Goal: Task Accomplishment & Management: Use online tool/utility

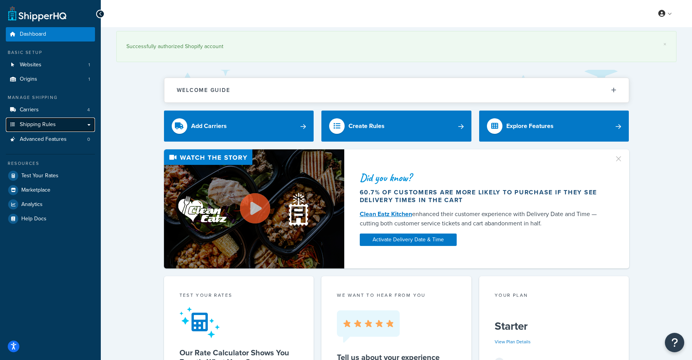
click at [45, 126] on span "Shipping Rules" at bounding box center [38, 124] width 36 height 7
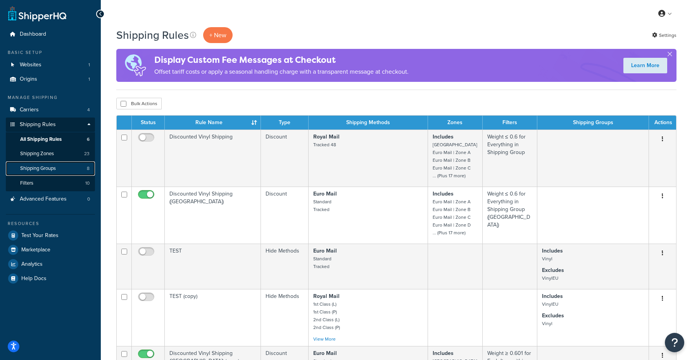
click at [49, 167] on span "Shipping Groups" at bounding box center [38, 168] width 36 height 7
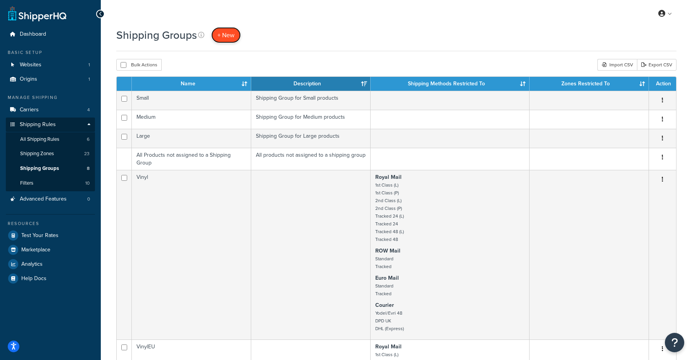
click at [226, 35] on span "+ New" at bounding box center [225, 35] width 17 height 9
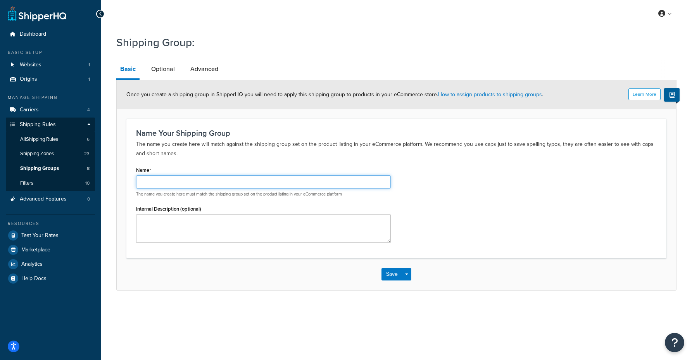
click at [200, 178] on input "Name" at bounding box center [263, 181] width 255 height 13
type input "Artcard"
click at [393, 277] on button "Save" at bounding box center [391, 274] width 21 height 12
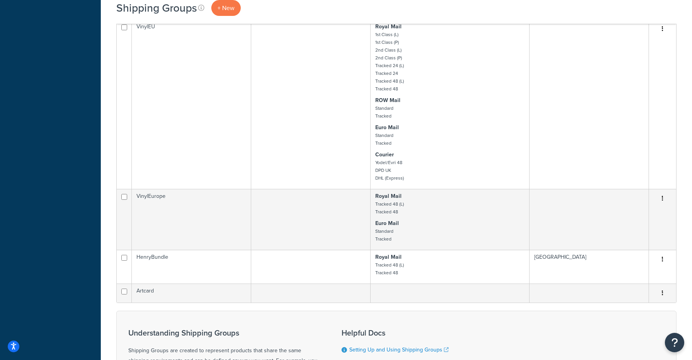
scroll to position [512, 0]
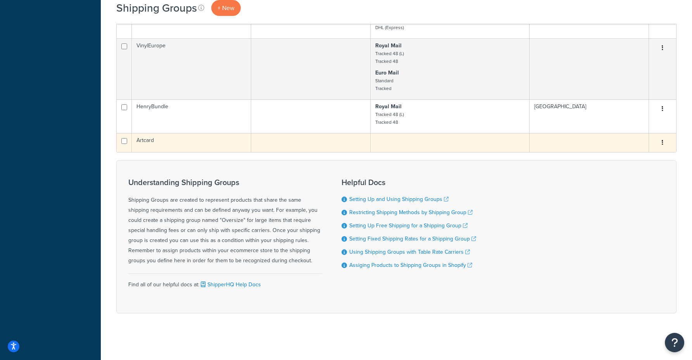
click at [164, 143] on td "Artcard" at bounding box center [191, 142] width 119 height 19
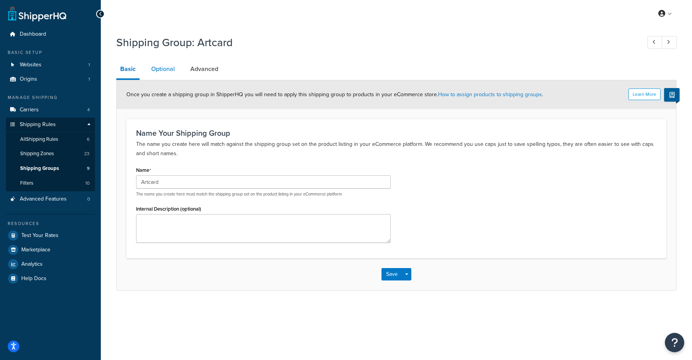
click at [168, 75] on link "Optional" at bounding box center [162, 69] width 31 height 19
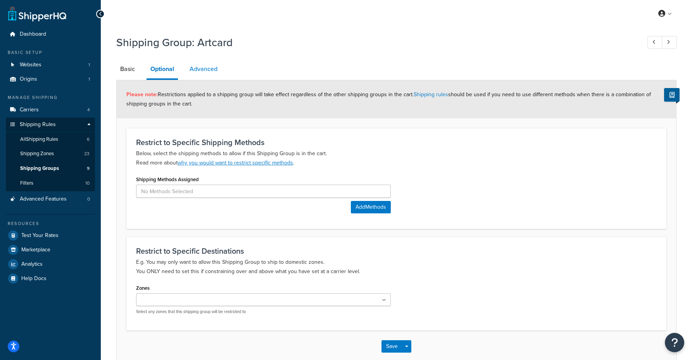
click at [198, 67] on link "Advanced" at bounding box center [204, 69] width 36 height 19
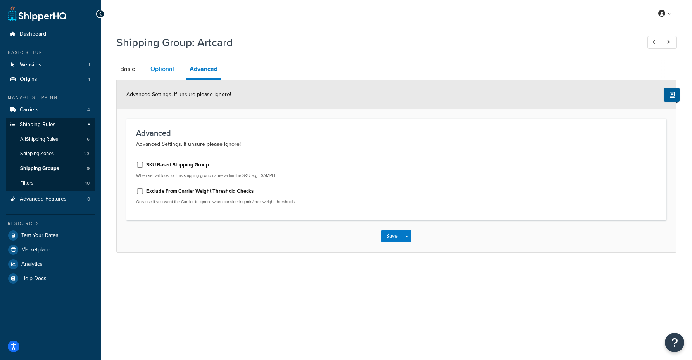
click at [165, 68] on link "Optional" at bounding box center [161, 69] width 31 height 19
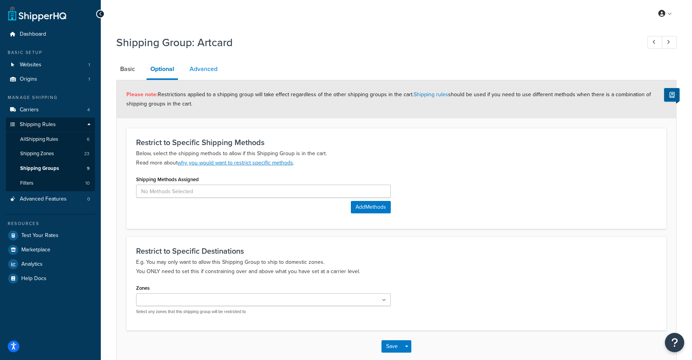
click at [213, 68] on link "Advanced" at bounding box center [204, 69] width 36 height 19
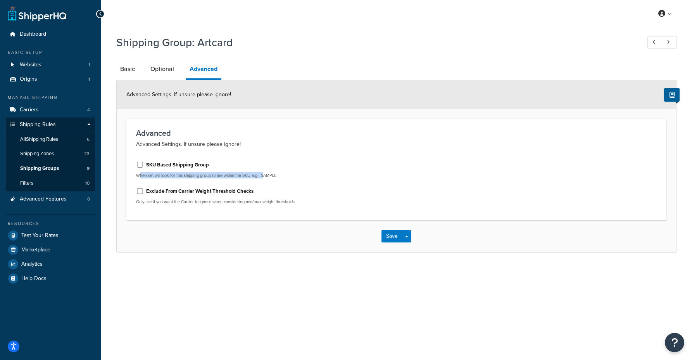
drag, startPoint x: 145, startPoint y: 176, endPoint x: 265, endPoint y: 177, distance: 120.1
click at [265, 177] on p "When set will look for this shipping group name within the SKU e.g. -SAMPLE" at bounding box center [263, 175] width 255 height 6
click at [129, 67] on link "Basic" at bounding box center [127, 69] width 22 height 19
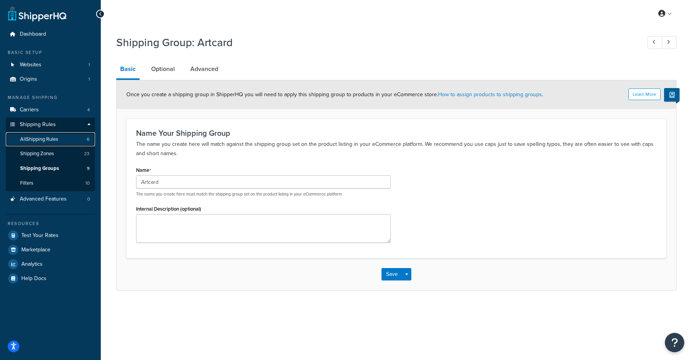
click at [28, 138] on span "All Shipping Rules" at bounding box center [39, 139] width 38 height 7
click at [36, 140] on span "All Shipping Rules" at bounding box center [39, 139] width 38 height 7
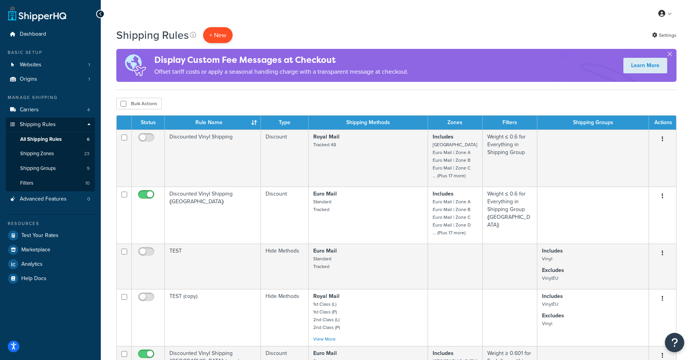
click at [221, 36] on p "+ New" at bounding box center [217, 35] width 29 height 16
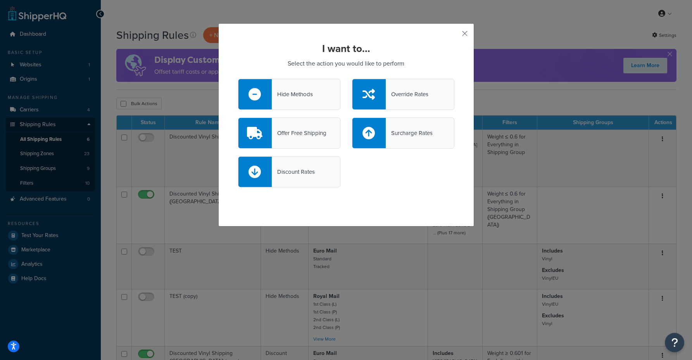
click at [419, 131] on div "Surcharge Rates" at bounding box center [409, 132] width 47 height 11
click at [0, 0] on input "Surcharge Rates" at bounding box center [0, 0] width 0 height 0
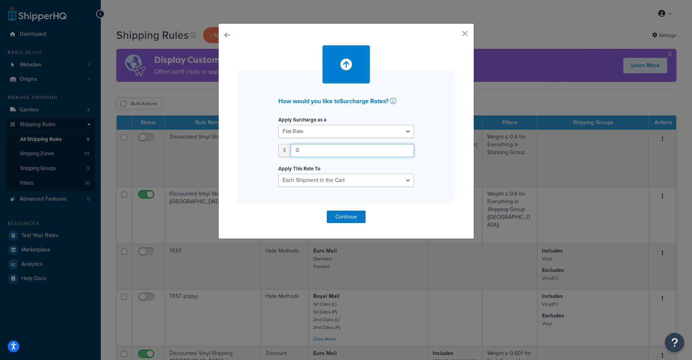
click at [345, 150] on input "0" at bounding box center [352, 150] width 123 height 13
drag, startPoint x: 283, startPoint y: 154, endPoint x: 248, endPoint y: 154, distance: 34.5
click at [248, 154] on div "How would you like to Surcharge Rates ? Apply Surcharge as a Flat Rate Percenta…" at bounding box center [346, 136] width 216 height 133
type input "0.5"
click at [362, 218] on button "Continue" at bounding box center [346, 216] width 39 height 12
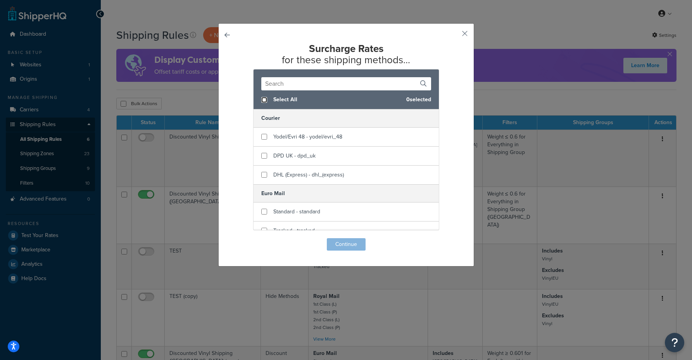
click at [264, 100] on input "checkbox" at bounding box center [264, 100] width 6 height 6
checkbox input "true"
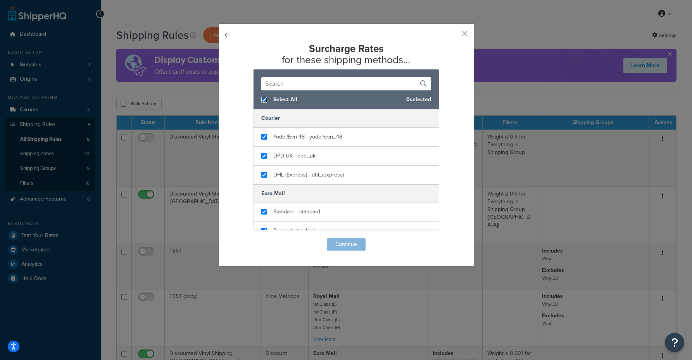
checkbox input "true"
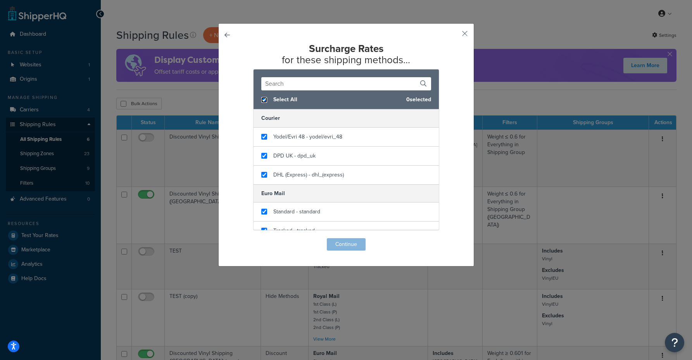
checkbox input "true"
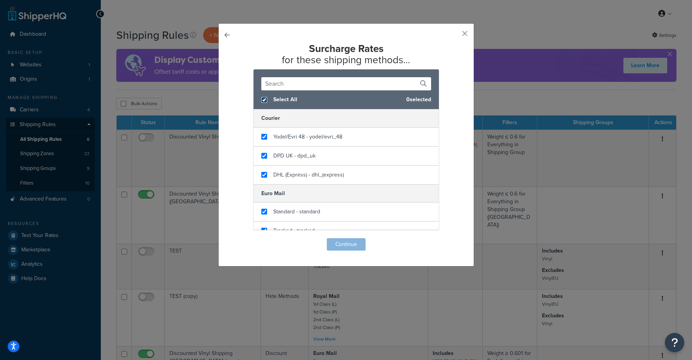
checkbox input "true"
click at [355, 248] on button "Continue" at bounding box center [346, 244] width 39 height 12
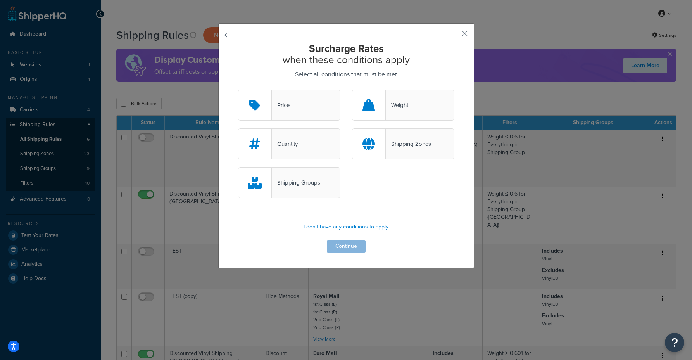
click at [298, 186] on div "Shipping Groups" at bounding box center [296, 182] width 48 height 11
click at [0, 0] on input "Shipping Groups" at bounding box center [0, 0] width 0 height 0
click at [348, 244] on button "Continue" at bounding box center [346, 246] width 39 height 12
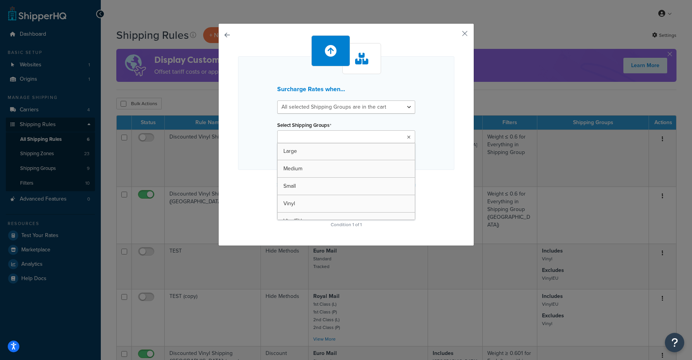
click at [303, 140] on input "Select Shipping Groups" at bounding box center [313, 137] width 69 height 9
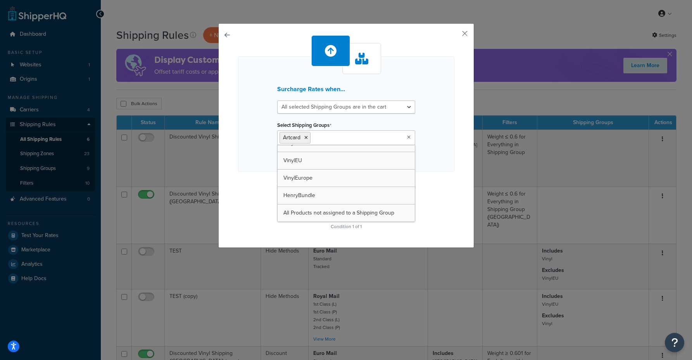
drag, startPoint x: 443, startPoint y: 193, endPoint x: 418, endPoint y: 208, distance: 28.8
click at [443, 193] on div "Surcharge Rates when... All selected Shipping Groups are in the cart Any select…" at bounding box center [346, 133] width 216 height 196
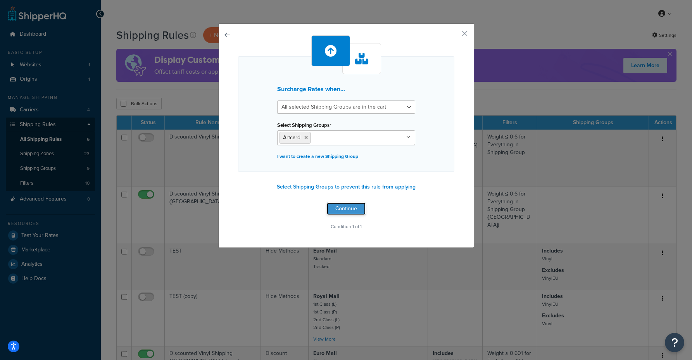
click at [351, 209] on button "Continue" at bounding box center [346, 208] width 39 height 12
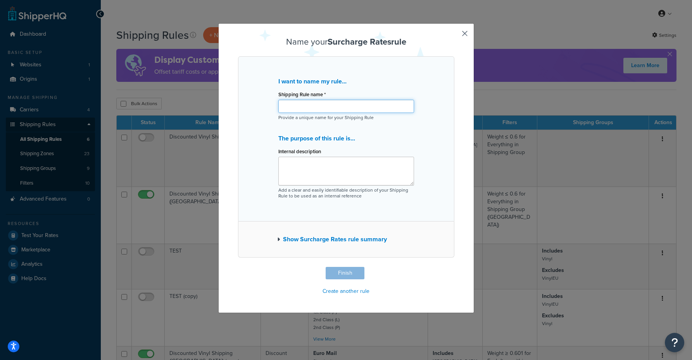
click at [338, 110] on input "Shipping Rule name *" at bounding box center [346, 106] width 136 height 13
type input "Artcard Surcharge"
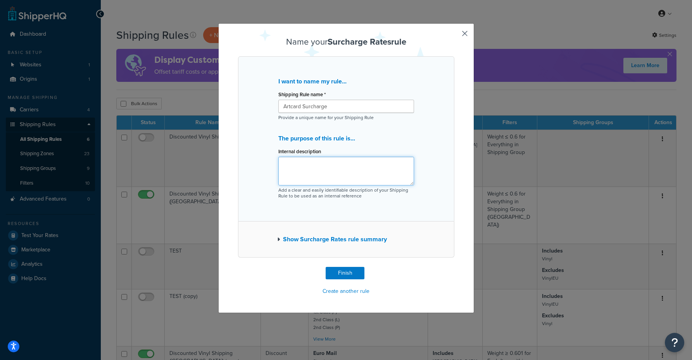
click at [311, 171] on textarea "Internal description" at bounding box center [346, 171] width 136 height 29
type textarea "Adds 50p to shipping to cover bookwrap"
click at [348, 245] on button "Show Surcharge Rates rule summary" at bounding box center [332, 239] width 110 height 11
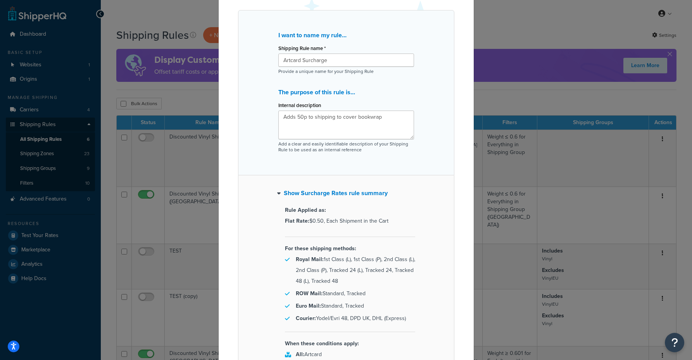
scroll to position [125, 0]
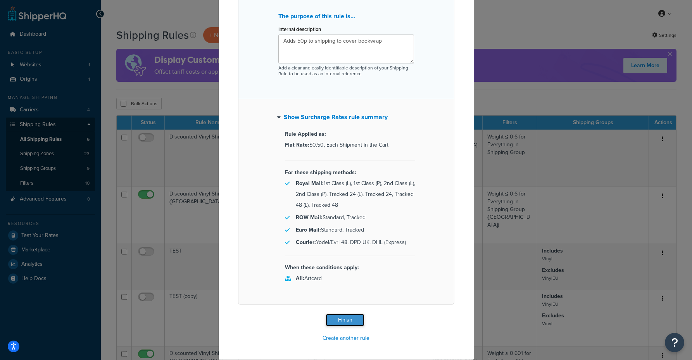
click at [340, 320] on button "Finish" at bounding box center [345, 320] width 39 height 12
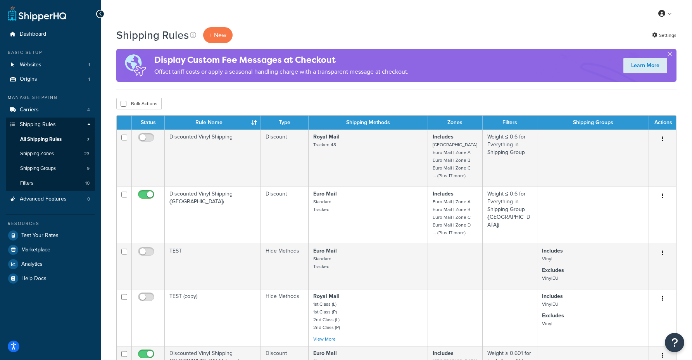
scroll to position [1, 0]
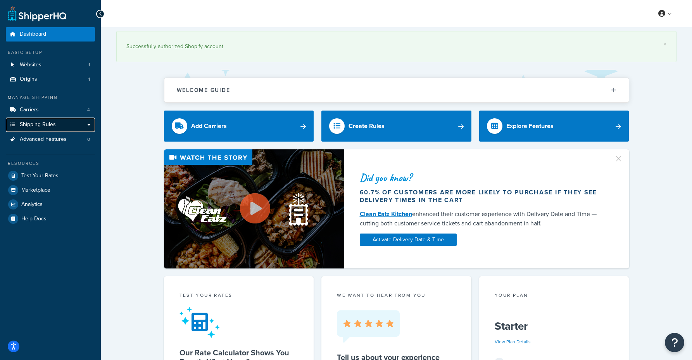
click at [38, 125] on span "Shipping Rules" at bounding box center [38, 124] width 36 height 7
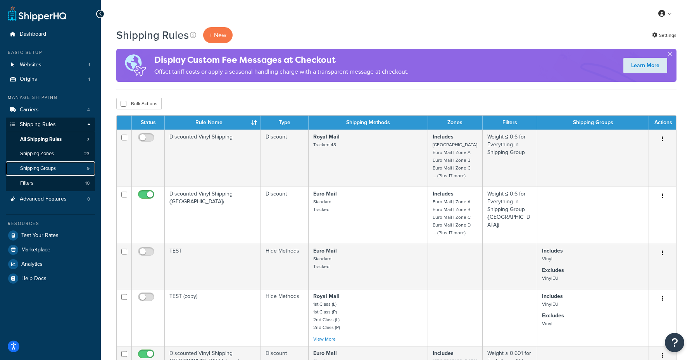
click at [47, 167] on span "Shipping Groups" at bounding box center [38, 168] width 36 height 7
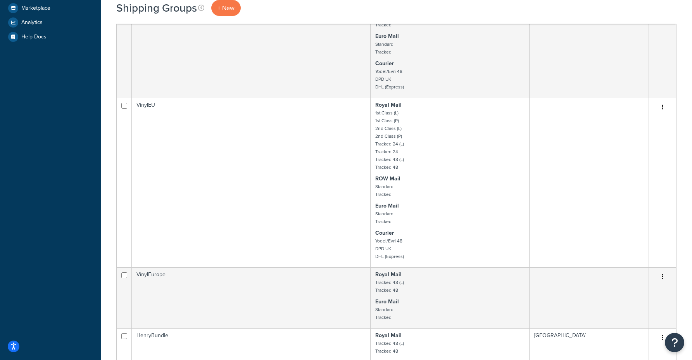
scroll to position [472, 0]
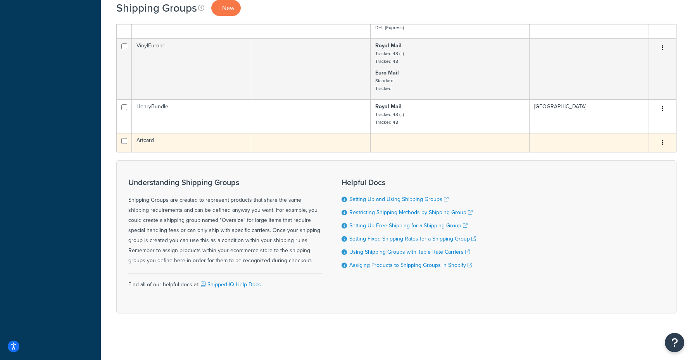
click at [193, 145] on td "Artcard" at bounding box center [191, 142] width 119 height 19
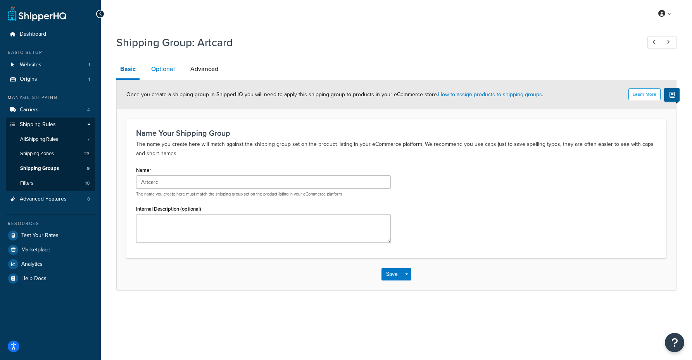
click at [161, 70] on link "Optional" at bounding box center [162, 69] width 31 height 19
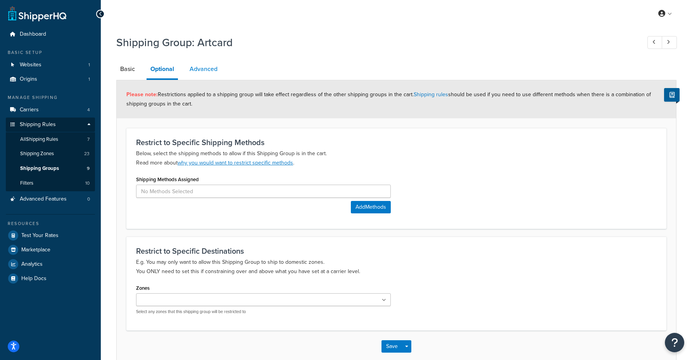
click at [200, 72] on link "Advanced" at bounding box center [204, 69] width 36 height 19
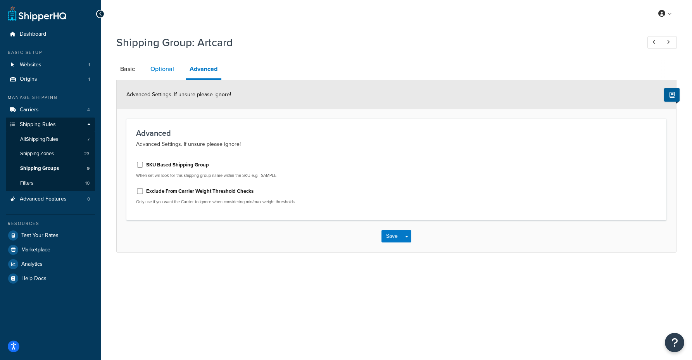
click at [151, 67] on link "Optional" at bounding box center [161, 69] width 31 height 19
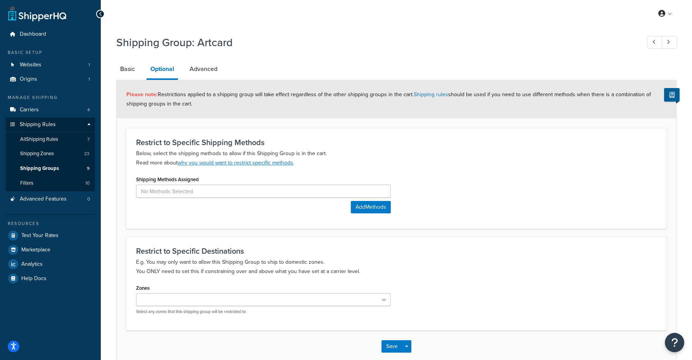
scroll to position [2, 0]
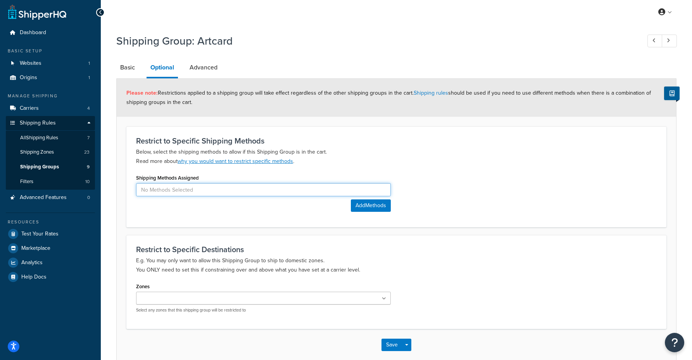
click at [228, 189] on input at bounding box center [263, 189] width 255 height 13
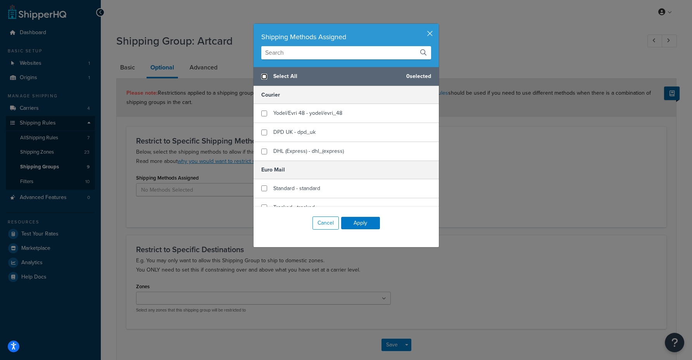
drag, startPoint x: 264, startPoint y: 74, endPoint x: 267, endPoint y: 78, distance: 4.7
click at [264, 74] on input "checkbox" at bounding box center [264, 77] width 6 height 6
checkbox input "true"
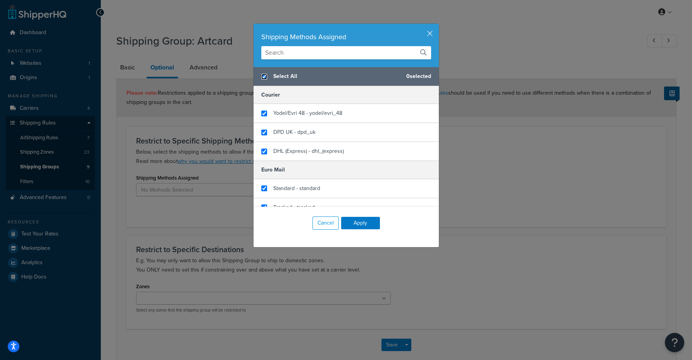
checkbox input "true"
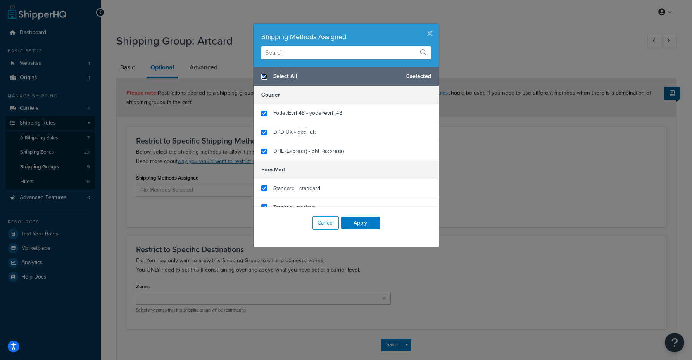
checkbox input "true"
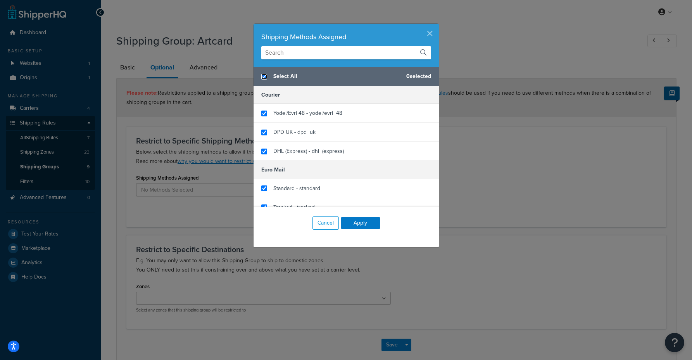
checkbox input "true"
click at [358, 224] on button "Apply" at bounding box center [360, 223] width 39 height 12
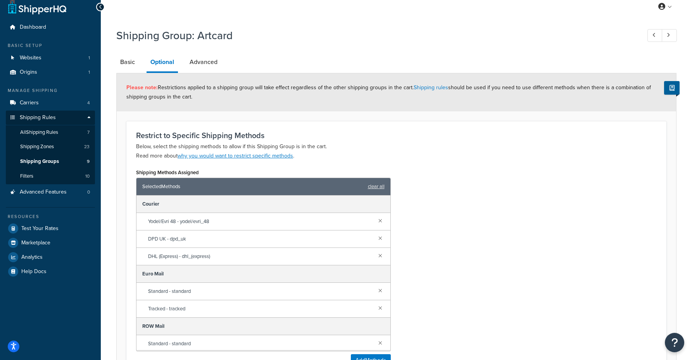
scroll to position [202, 0]
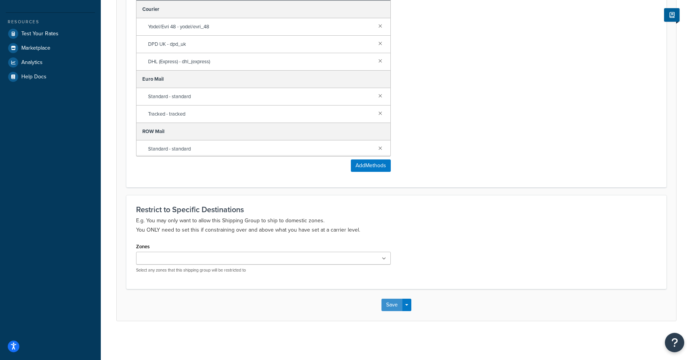
click at [391, 310] on button "Save" at bounding box center [391, 304] width 21 height 12
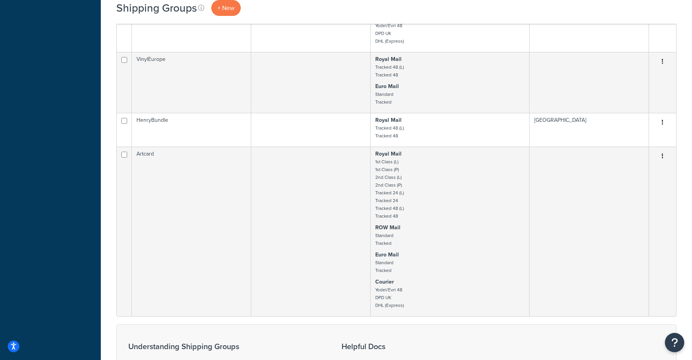
scroll to position [498, 0]
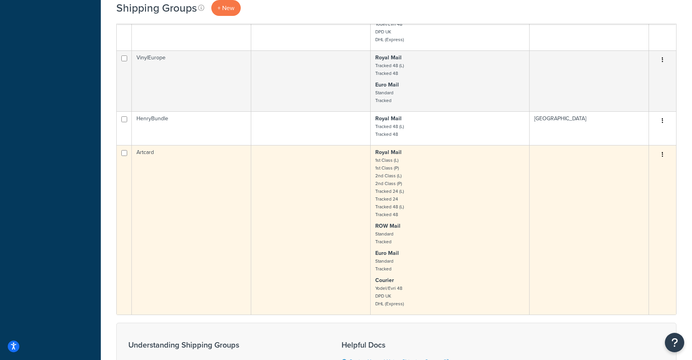
click at [659, 157] on button "button" at bounding box center [662, 154] width 11 height 12
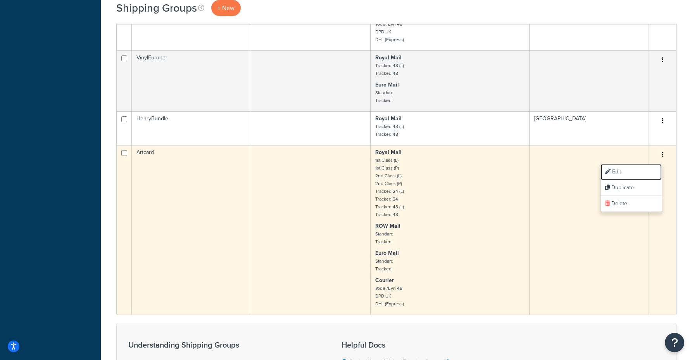
click at [639, 167] on link "Edit" at bounding box center [630, 172] width 61 height 16
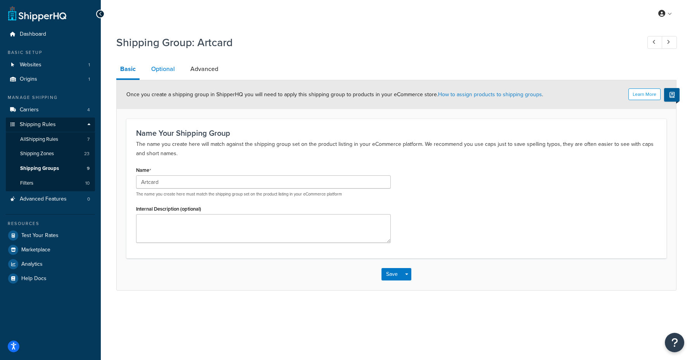
click at [153, 67] on link "Optional" at bounding box center [162, 69] width 31 height 19
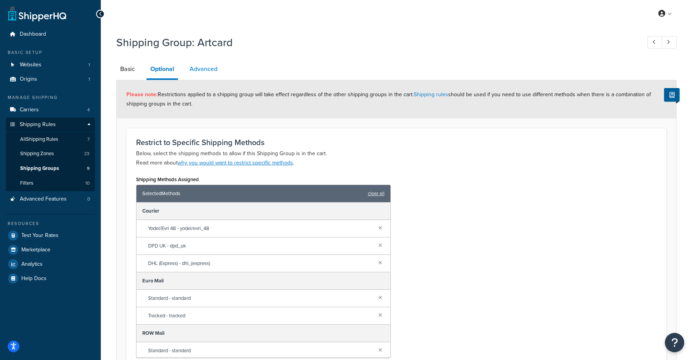
click at [193, 67] on link "Advanced" at bounding box center [204, 69] width 36 height 19
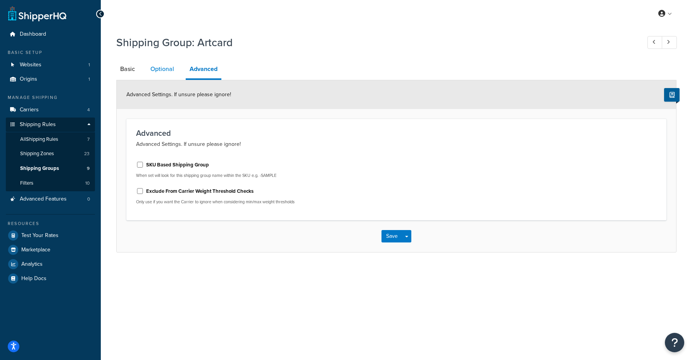
click at [166, 68] on link "Optional" at bounding box center [161, 69] width 31 height 19
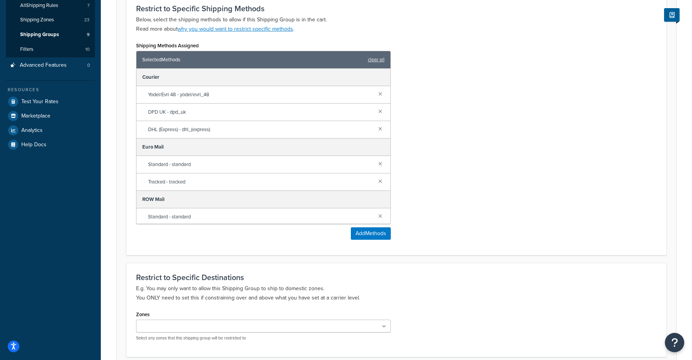
scroll to position [202, 0]
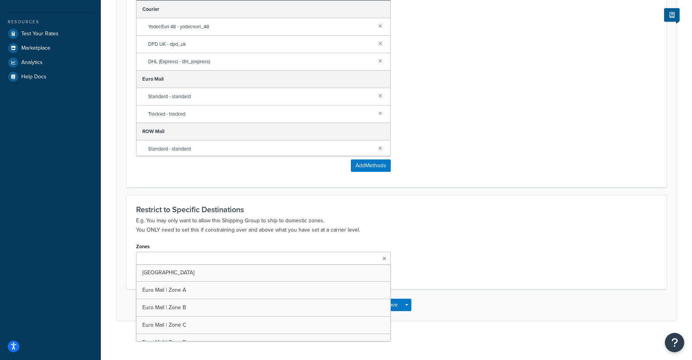
click at [189, 261] on input "Zones" at bounding box center [172, 258] width 69 height 9
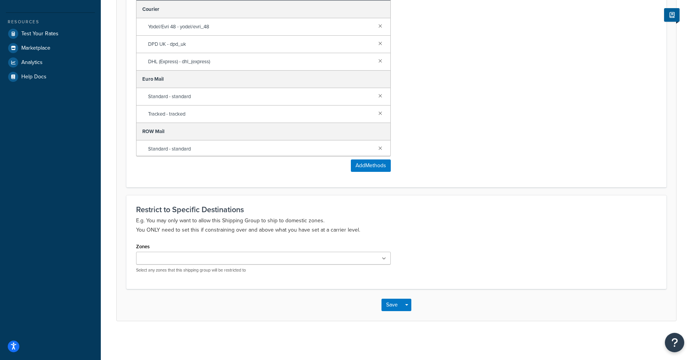
click at [398, 214] on div "Restrict to Specific Destinations E.g. You may only want to allow this Shipping…" at bounding box center [396, 219] width 520 height 29
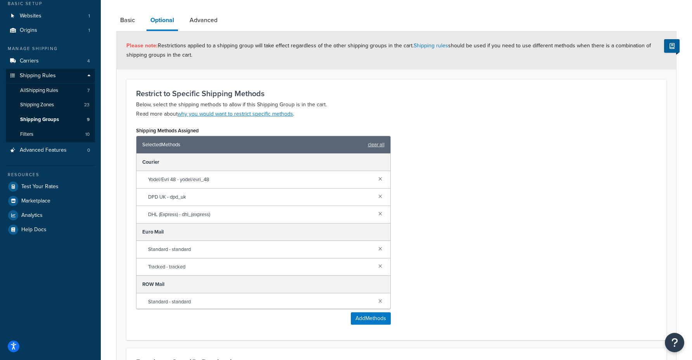
scroll to position [0, 0]
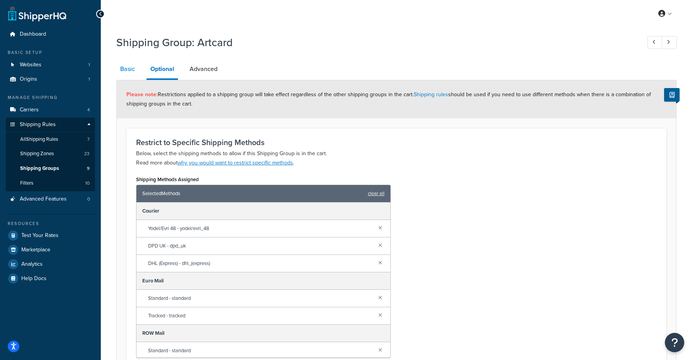
click at [132, 64] on link "Basic" at bounding box center [127, 69] width 22 height 19
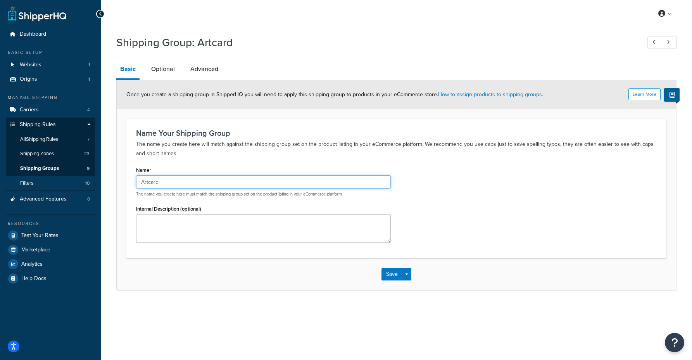
drag, startPoint x: 201, startPoint y: 184, endPoint x: 93, endPoint y: 179, distance: 108.2
click at [93, 179] on div "Dashboard Basic Setup Websites 1 Origins 1 Manage Shipping Carriers 4 Shipping …" at bounding box center [346, 180] width 692 height 360
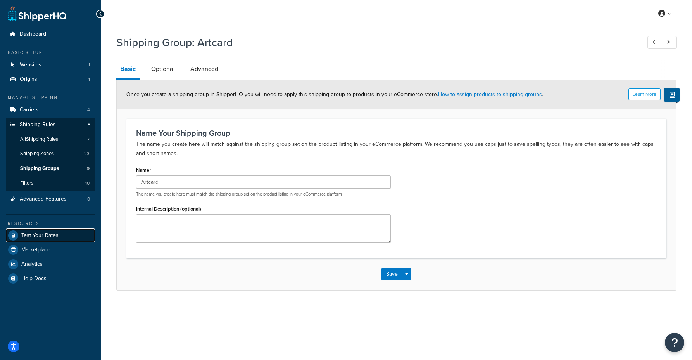
click at [52, 233] on span "Test Your Rates" at bounding box center [39, 235] width 37 height 7
click at [393, 278] on button "Save" at bounding box center [391, 274] width 21 height 12
click at [31, 232] on span "Test Your Rates" at bounding box center [39, 235] width 37 height 7
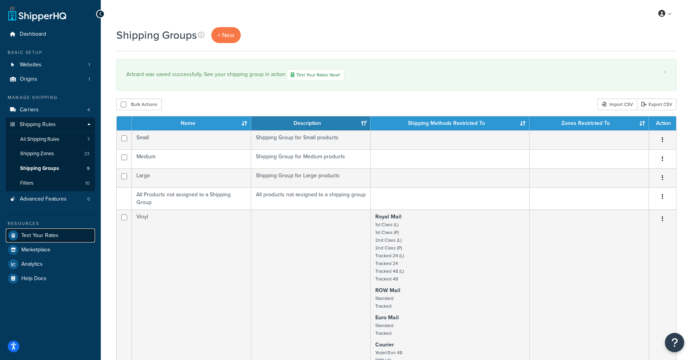
click at [33, 236] on span "Test Your Rates" at bounding box center [39, 235] width 37 height 7
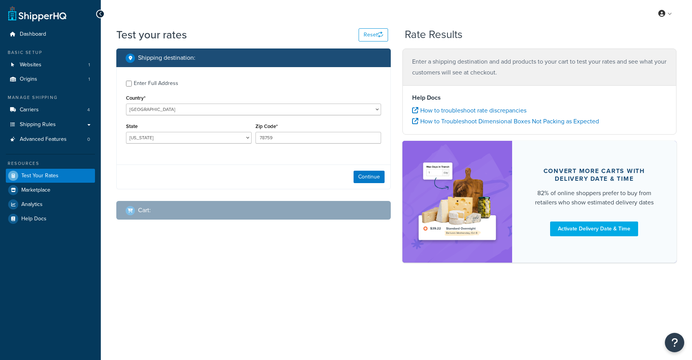
select select "[GEOGRAPHIC_DATA]"
click at [181, 110] on select "[GEOGRAPHIC_DATA] [GEOGRAPHIC_DATA] [GEOGRAPHIC_DATA] [GEOGRAPHIC_DATA] [GEOGRA…" at bounding box center [253, 109] width 255 height 12
select select "GB"
click at [126, 103] on select "[GEOGRAPHIC_DATA] [GEOGRAPHIC_DATA] [GEOGRAPHIC_DATA] [GEOGRAPHIC_DATA] [GEOGRA…" at bounding box center [253, 109] width 255 height 12
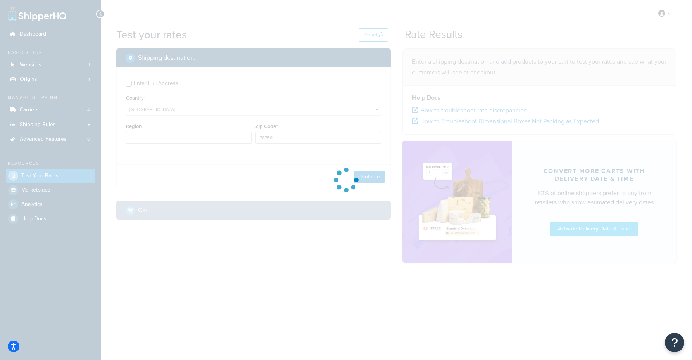
click at [176, 138] on div at bounding box center [346, 180] width 692 height 360
type input "[GEOGRAPHIC_DATA]"
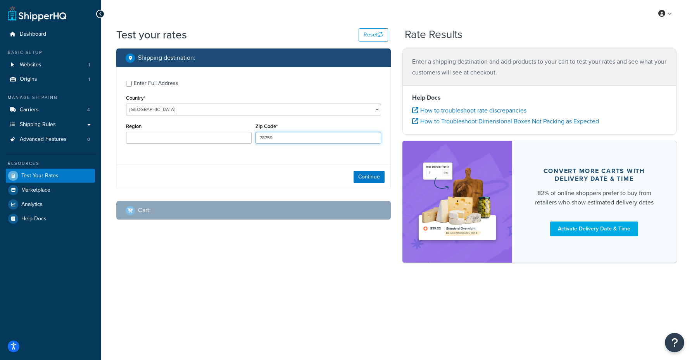
drag, startPoint x: 298, startPoint y: 137, endPoint x: 223, endPoint y: 131, distance: 74.6
click at [223, 131] on div "Region Zip Code* 78759" at bounding box center [253, 135] width 259 height 28
type input "SG15HR"
click at [188, 132] on input "Region" at bounding box center [189, 138] width 126 height 12
type input "England"
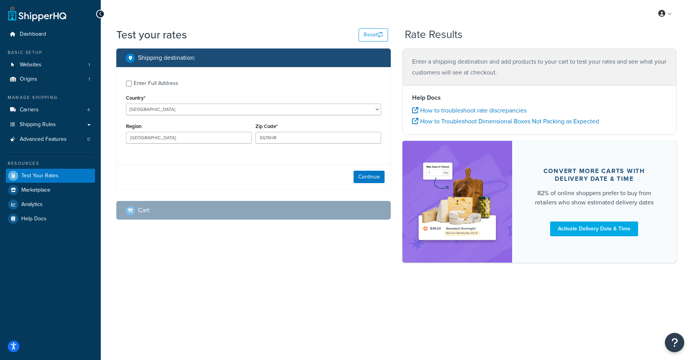
click at [312, 207] on div "Cart :" at bounding box center [256, 210] width 261 height 11
click at [381, 180] on button "Continue" at bounding box center [368, 177] width 31 height 12
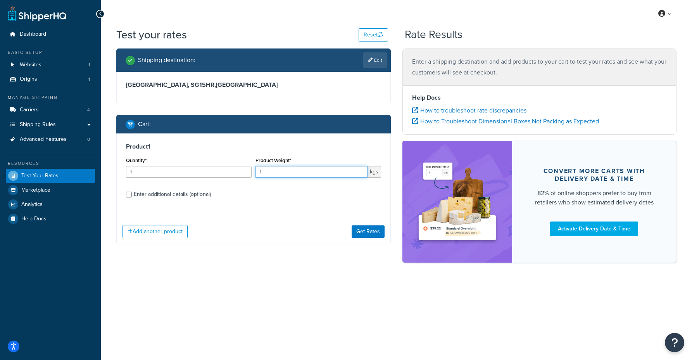
drag, startPoint x: 303, startPoint y: 173, endPoint x: 216, endPoint y: 172, distance: 87.2
click at [216, 172] on div "Quantity* 1 Product Weight* 1 kgs" at bounding box center [253, 169] width 259 height 28
type input "0.19"
click at [182, 196] on div "Enter additional details (optional)" at bounding box center [172, 194] width 77 height 11
click at [132, 196] on input "Enter additional details (optional)" at bounding box center [129, 194] width 6 height 6
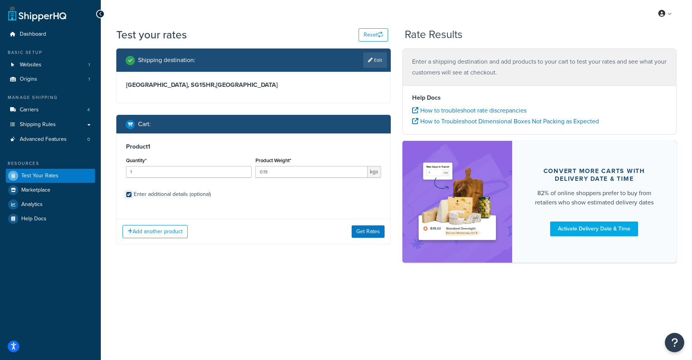
checkbox input "true"
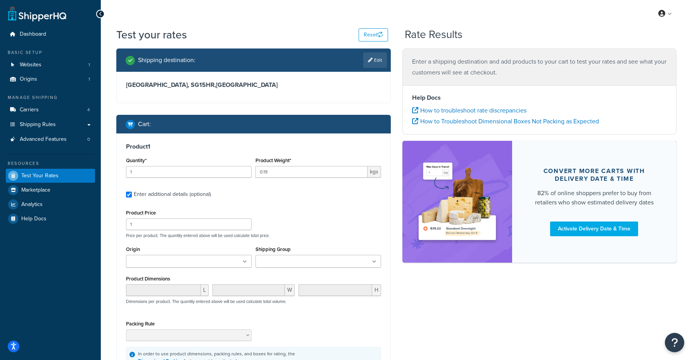
click at [293, 257] on ul at bounding box center [318, 261] width 126 height 13
click at [320, 216] on div "Product Price 1 Price per product. The quantity entered above will be used calc…" at bounding box center [253, 222] width 259 height 31
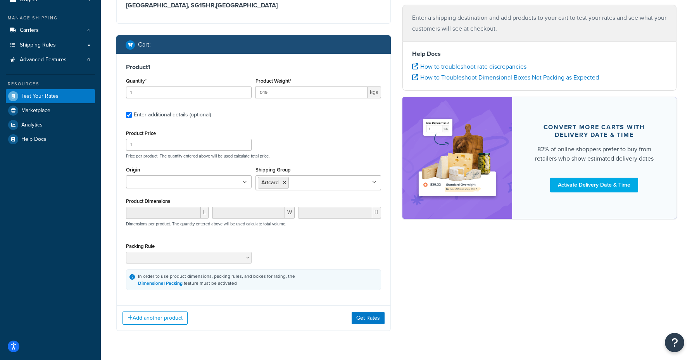
scroll to position [79, 0]
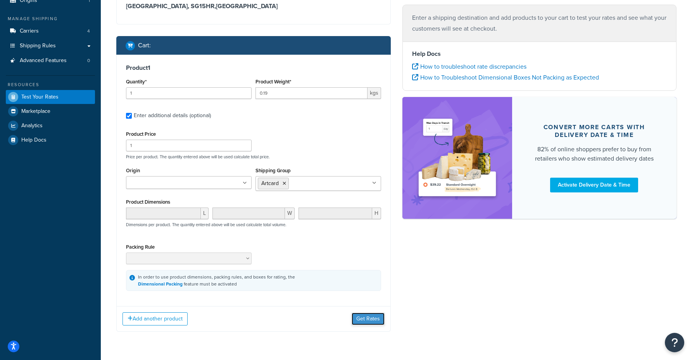
click at [365, 314] on button "Get Rates" at bounding box center [367, 318] width 33 height 12
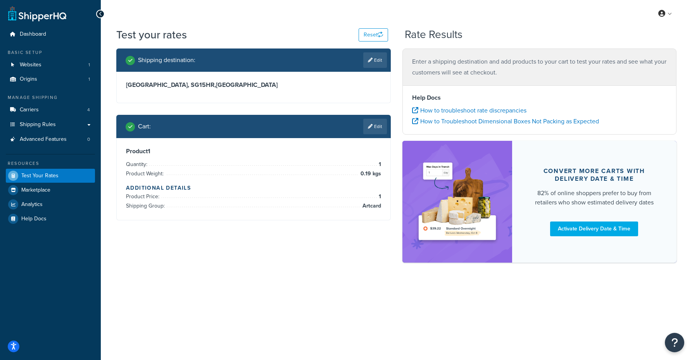
scroll to position [0, 0]
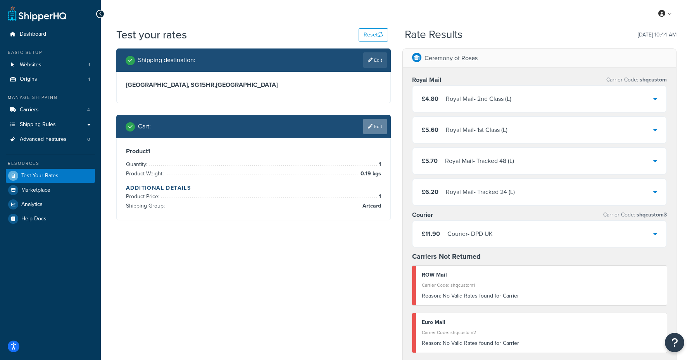
click at [381, 124] on link "Edit" at bounding box center [375, 127] width 24 height 16
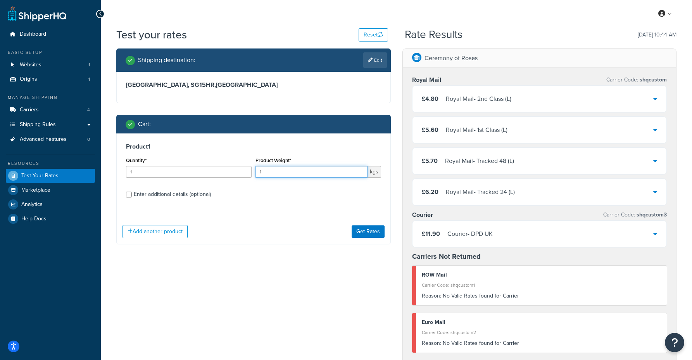
drag, startPoint x: 241, startPoint y: 170, endPoint x: 219, endPoint y: 169, distance: 22.5
click at [219, 169] on div "Quantity* 1 Product Weight* 1 kgs" at bounding box center [253, 169] width 259 height 28
type input "0.1"
click at [172, 192] on div "Enter additional details (optional)" at bounding box center [172, 194] width 77 height 11
click at [132, 192] on input "Enter additional details (optional)" at bounding box center [129, 194] width 6 height 6
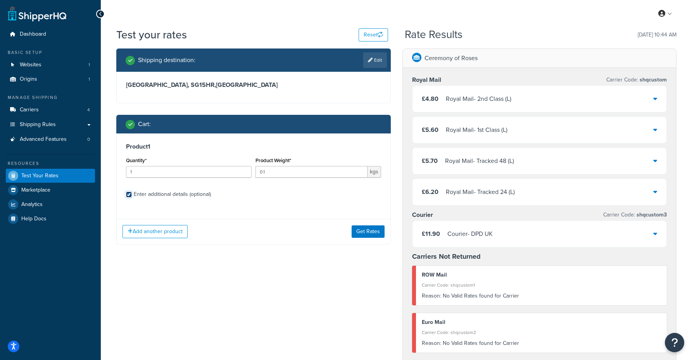
checkbox input "true"
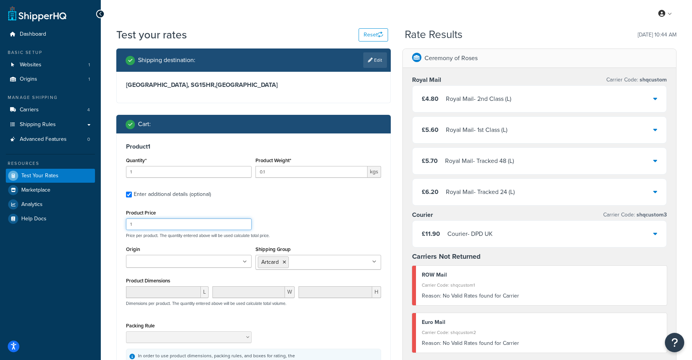
click at [226, 223] on input "1" at bounding box center [189, 224] width 126 height 12
type input "12"
click at [189, 260] on ul at bounding box center [189, 261] width 126 height 13
click at [287, 239] on div "Product Price 12 Price per product. The quantity entered above will be used cal…" at bounding box center [253, 288] width 255 height 162
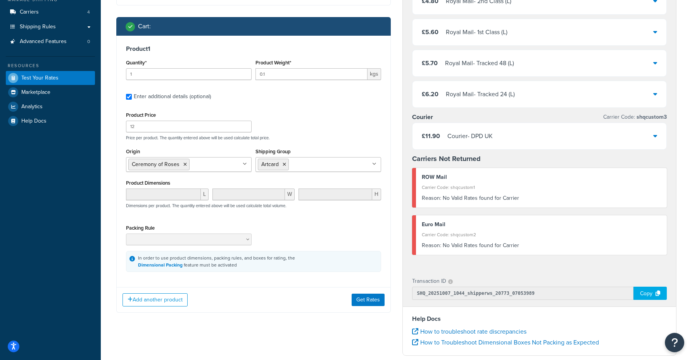
scroll to position [103, 0]
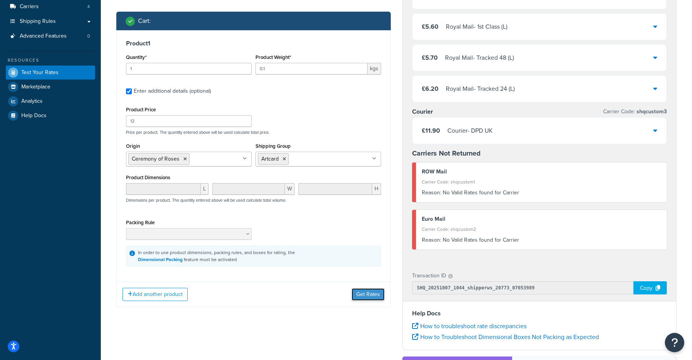
click at [373, 295] on button "Get Rates" at bounding box center [367, 294] width 33 height 12
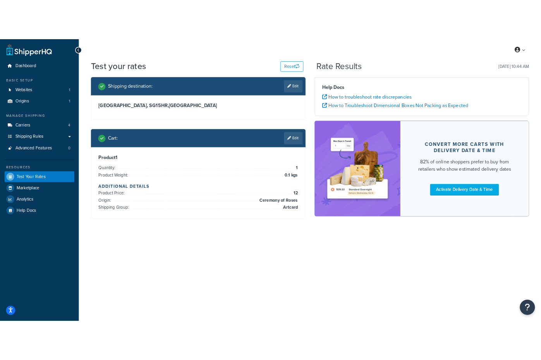
scroll to position [0, 0]
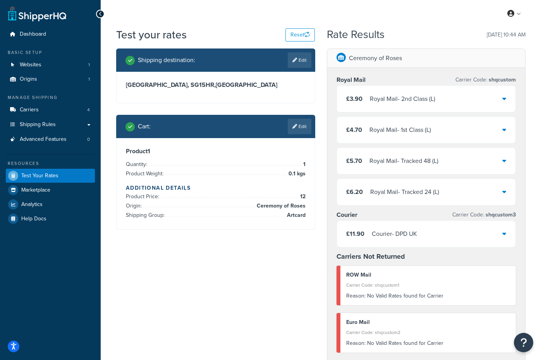
click at [503, 98] on icon at bounding box center [505, 98] width 4 height 6
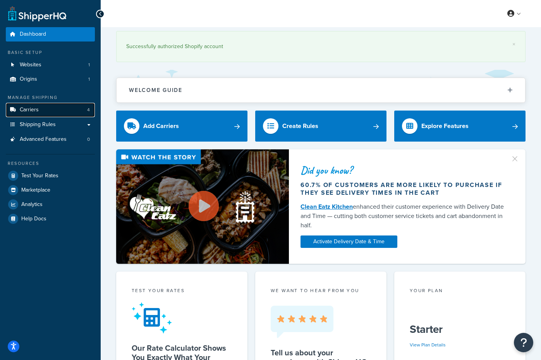
click at [40, 111] on link "Carriers 4" at bounding box center [50, 110] width 89 height 14
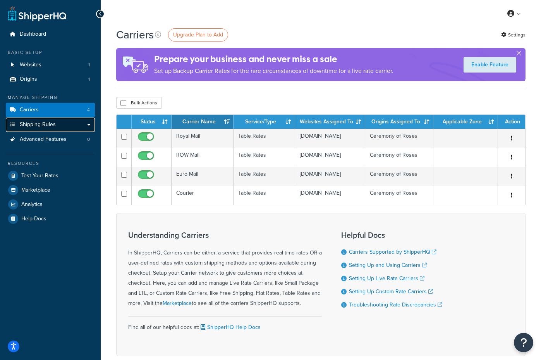
click at [39, 122] on span "Shipping Rules" at bounding box center [38, 124] width 36 height 7
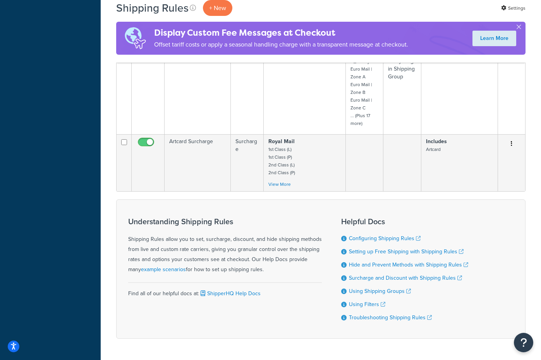
scroll to position [480, 0]
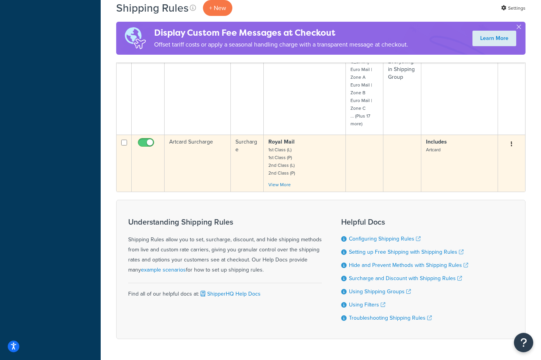
click at [512, 146] on icon "button" at bounding box center [512, 143] width 2 height 5
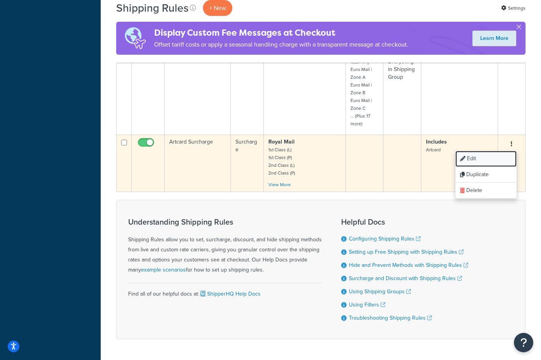
click at [497, 160] on link "Edit" at bounding box center [486, 159] width 61 height 16
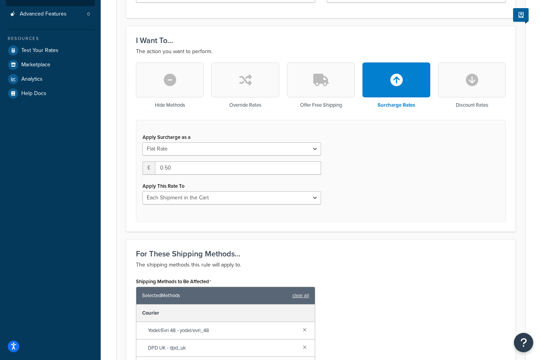
scroll to position [186, 0]
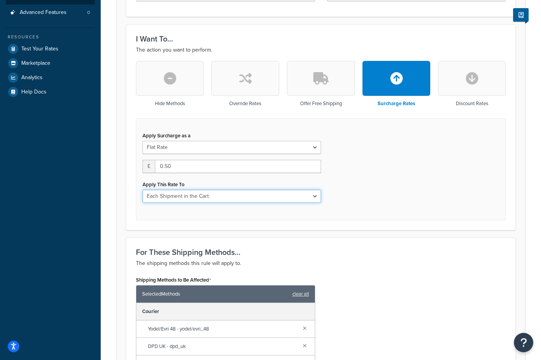
click at [257, 190] on select "Each Shipment in the Cart Each Shipping Group in the Cart Each Item within a Sh…" at bounding box center [232, 196] width 179 height 13
select select "ITEM"
click at [143, 190] on select "Each Shipment in the Cart Each Shipping Group in the Cart Each Item within a Sh…" at bounding box center [232, 196] width 179 height 13
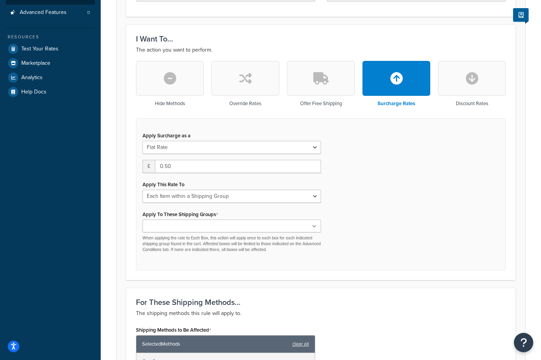
click at [195, 219] on ul at bounding box center [232, 225] width 179 height 13
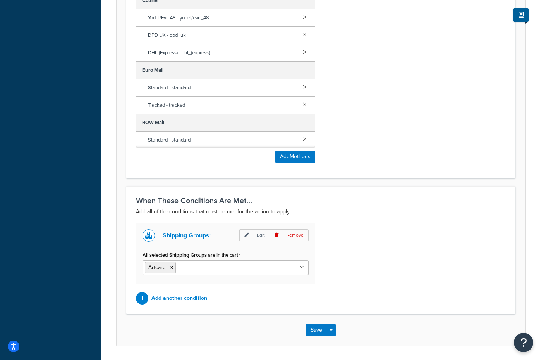
scroll to position [557, 0]
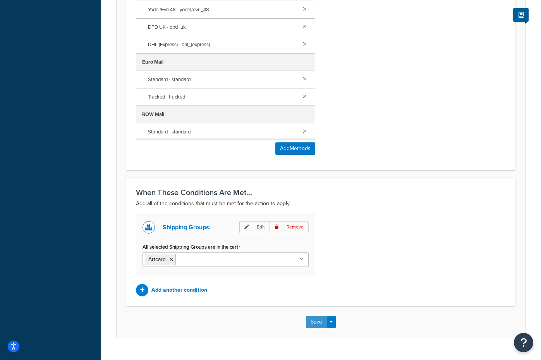
click at [320, 315] on button "Save" at bounding box center [316, 321] width 21 height 12
